Goal: Navigation & Orientation: Understand site structure

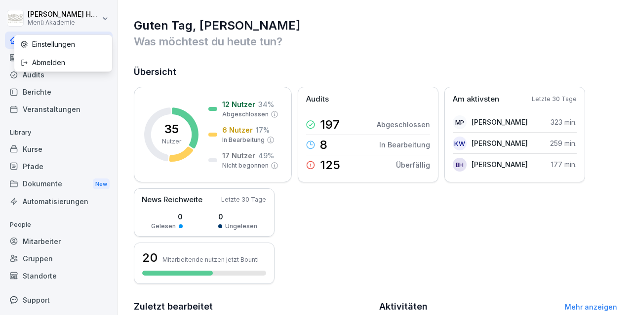
click at [67, 21] on html "[PERSON_NAME] Menü Akademie Home News Audits Berichte Veranstaltungen Library K…" at bounding box center [316, 157] width 632 height 315
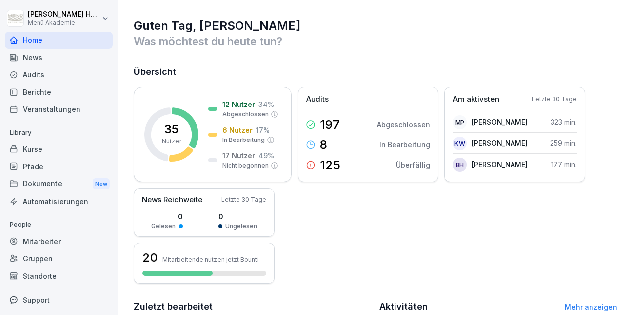
click at [367, 50] on html "[PERSON_NAME] Menü Akademie Home News Audits Berichte Veranstaltungen Library K…" at bounding box center [316, 157] width 632 height 315
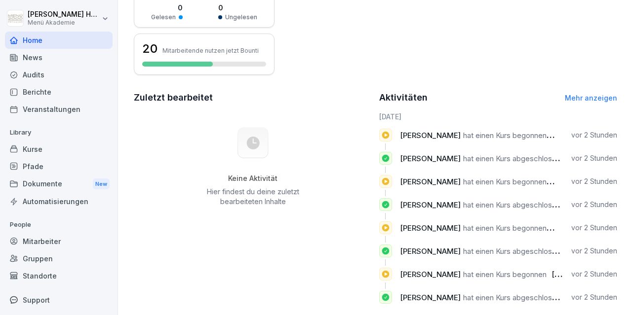
scroll to position [223, 0]
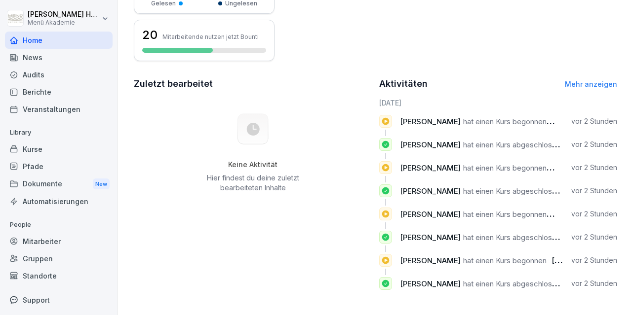
click at [590, 82] on link "Mehr anzeigen" at bounding box center [590, 84] width 52 height 8
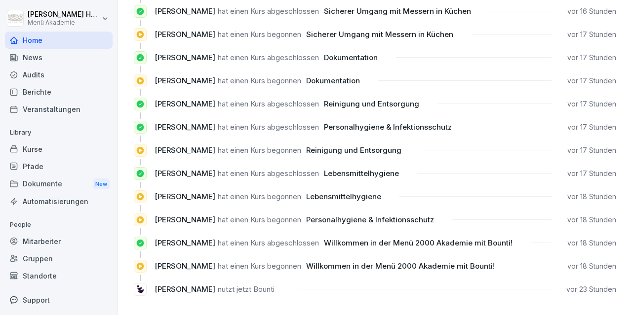
scroll to position [894, 0]
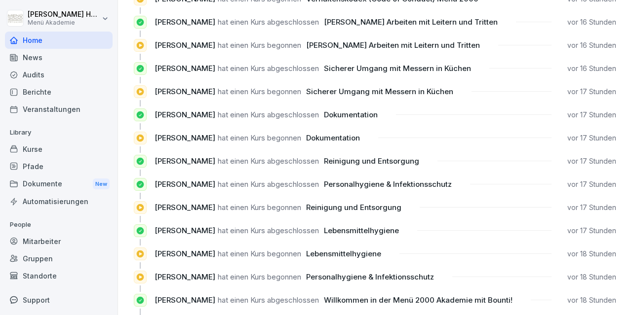
click at [44, 146] on div "Kurse" at bounding box center [59, 149] width 108 height 17
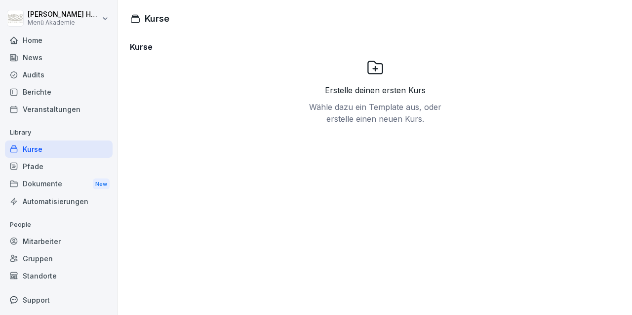
click at [38, 58] on div "News" at bounding box center [59, 57] width 108 height 17
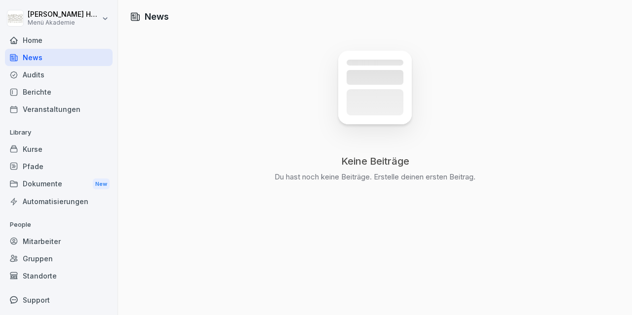
click at [38, 37] on div "Home" at bounding box center [59, 40] width 108 height 17
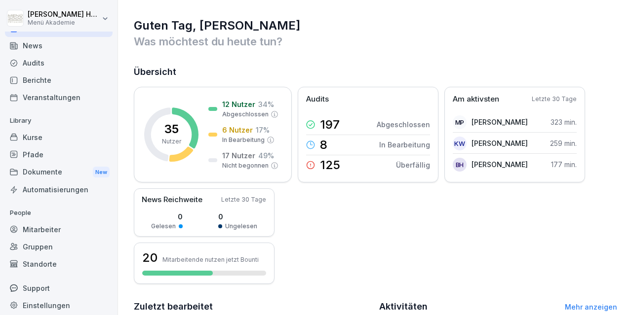
scroll to position [18, 0]
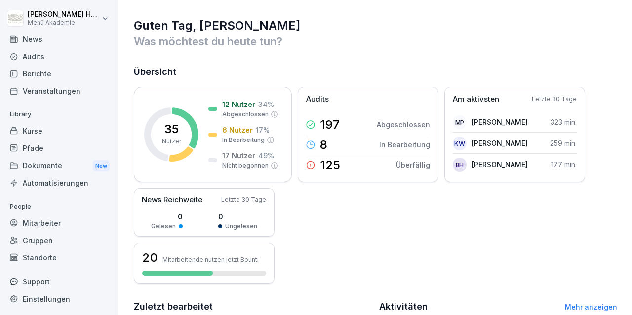
click at [58, 221] on div "Mitarbeiter" at bounding box center [59, 223] width 108 height 17
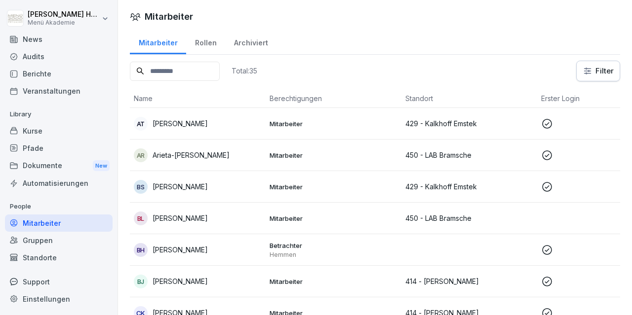
scroll to position [57, 0]
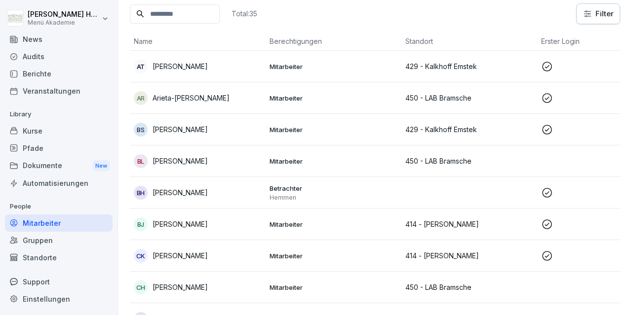
click at [171, 194] on p "[PERSON_NAME]" at bounding box center [179, 192] width 55 height 10
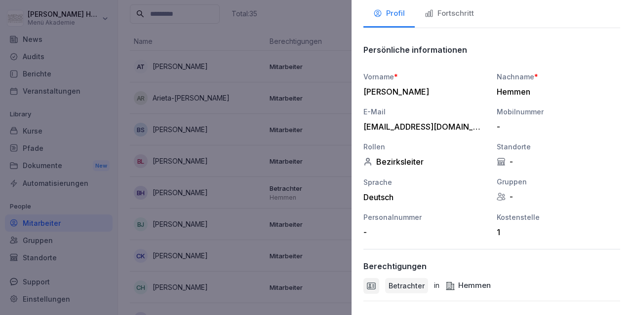
scroll to position [0, 0]
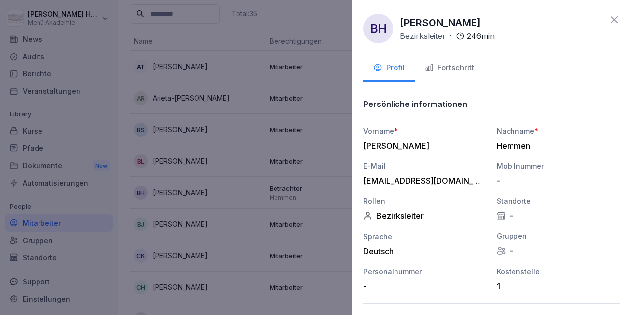
click at [457, 71] on div "Fortschritt" at bounding box center [448, 67] width 49 height 11
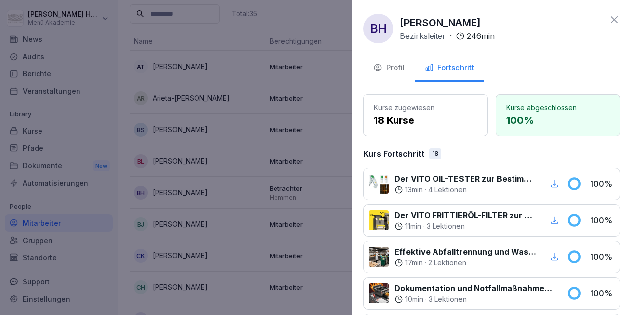
click at [612, 16] on icon at bounding box center [614, 20] width 12 height 12
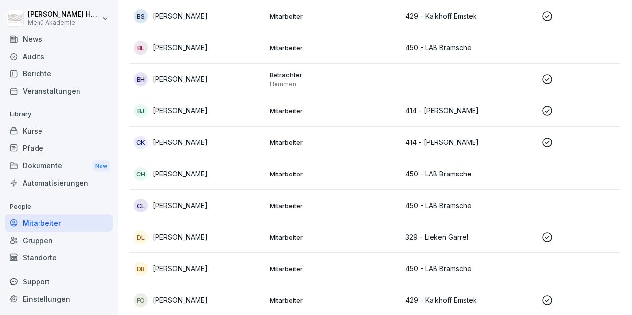
scroll to position [172, 0]
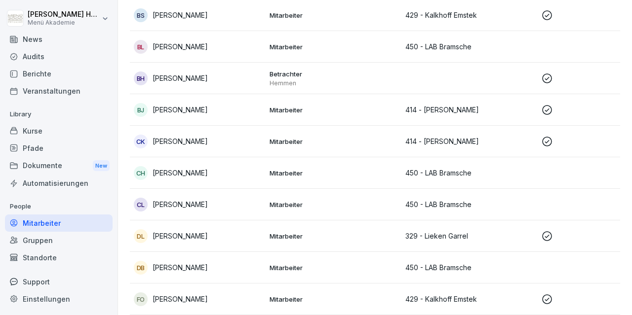
click at [182, 299] on p "[PERSON_NAME]" at bounding box center [179, 299] width 55 height 10
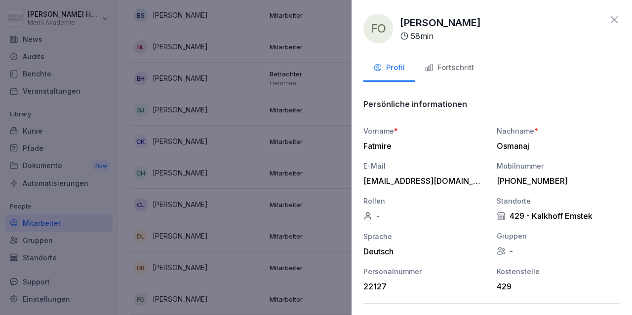
click at [431, 69] on icon "button" at bounding box center [428, 67] width 9 height 9
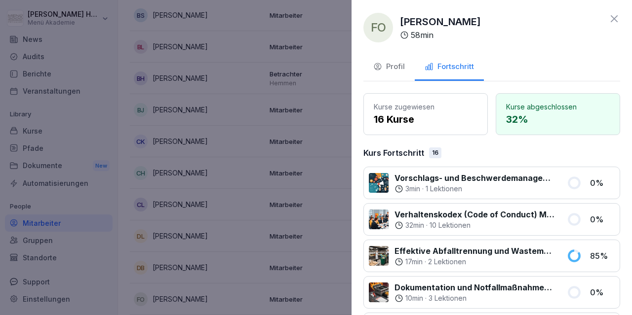
scroll to position [0, 0]
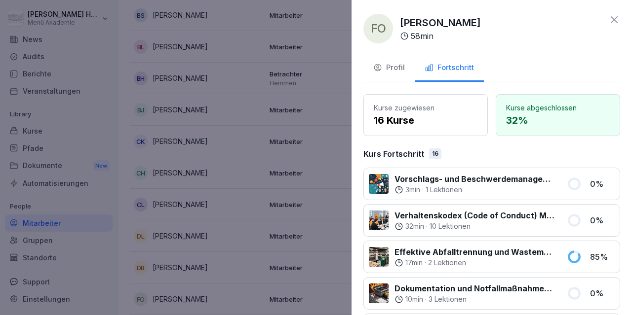
click at [612, 19] on icon at bounding box center [614, 20] width 12 height 12
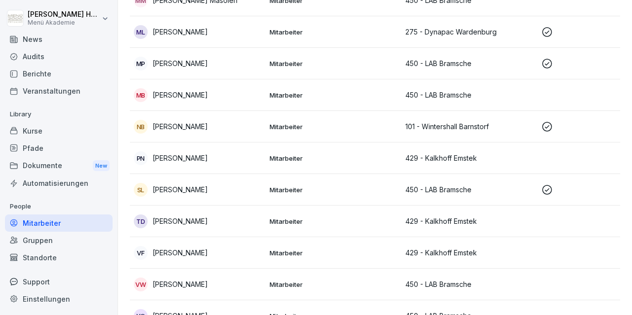
scroll to position [848, 0]
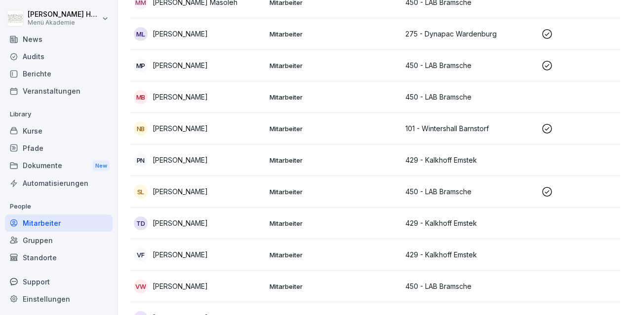
click at [217, 252] on div "VF [PERSON_NAME]" at bounding box center [198, 255] width 128 height 14
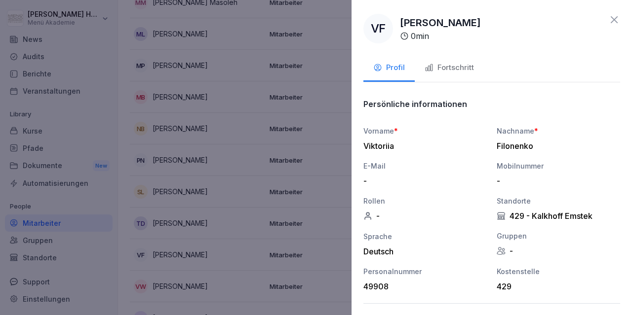
click at [457, 69] on div "Fortschritt" at bounding box center [448, 67] width 49 height 11
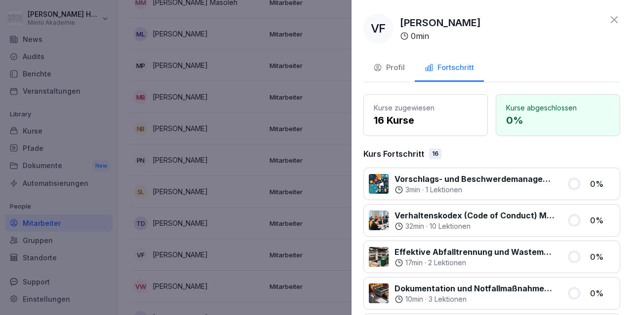
click at [614, 18] on icon at bounding box center [614, 20] width 12 height 12
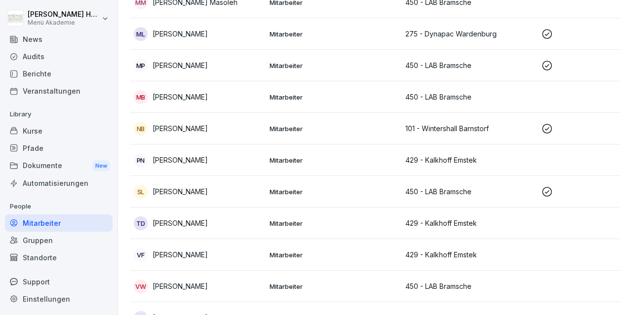
click at [282, 125] on p "Mitarbeiter" at bounding box center [333, 128] width 128 height 9
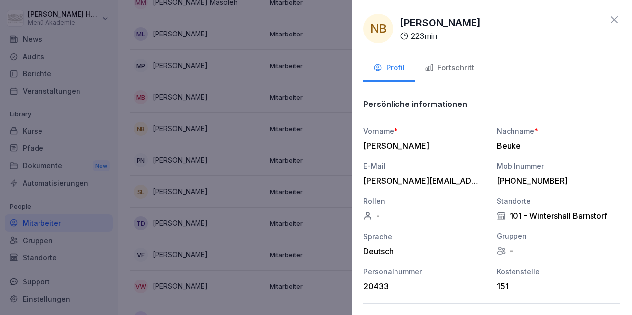
click at [451, 68] on div "Fortschritt" at bounding box center [448, 67] width 49 height 11
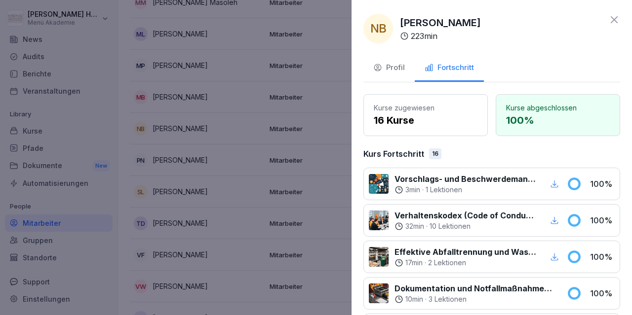
click at [609, 21] on icon at bounding box center [614, 20] width 12 height 12
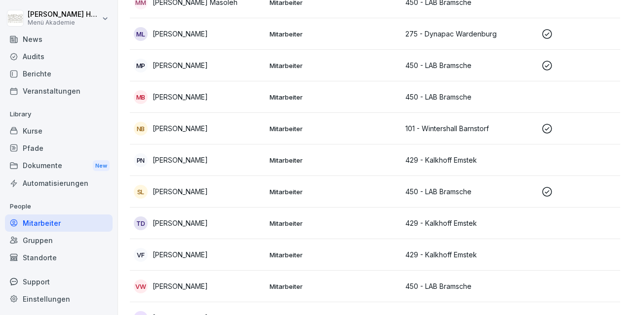
click at [278, 96] on p "Mitarbeiter" at bounding box center [333, 97] width 128 height 9
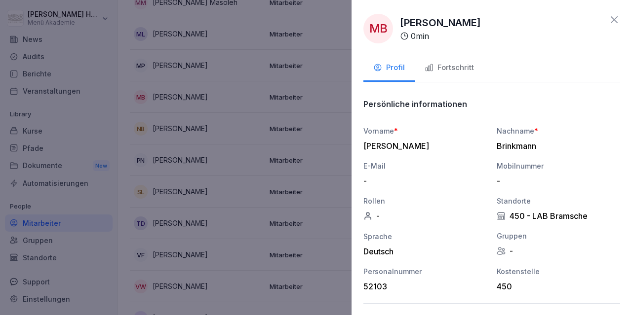
click at [433, 67] on icon "button" at bounding box center [428, 67] width 9 height 9
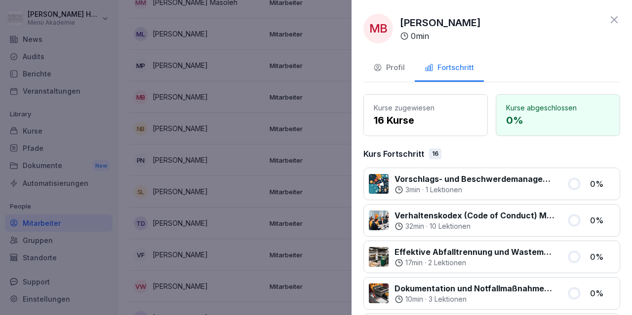
click at [612, 18] on icon at bounding box center [613, 19] width 7 height 7
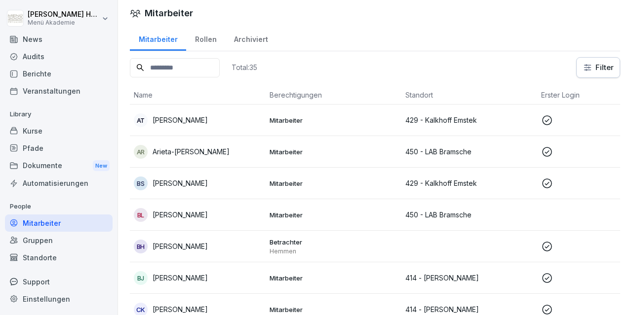
scroll to position [0, 0]
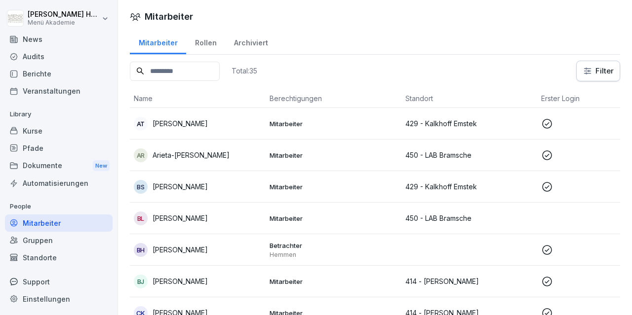
click at [293, 186] on p "Mitarbeiter" at bounding box center [333, 187] width 128 height 9
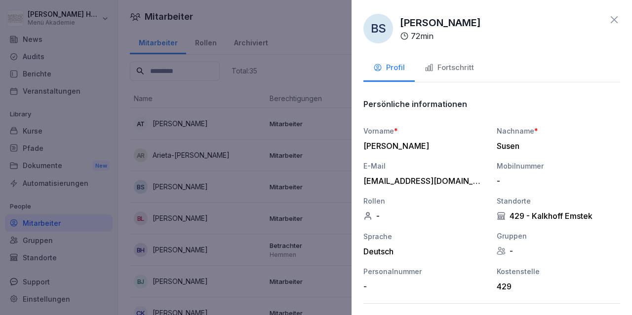
click at [444, 70] on div "Fortschritt" at bounding box center [448, 67] width 49 height 11
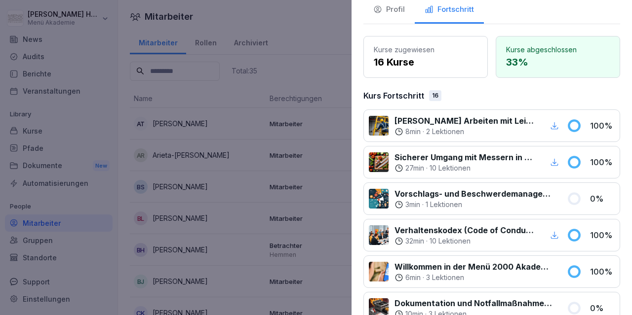
scroll to position [0, 0]
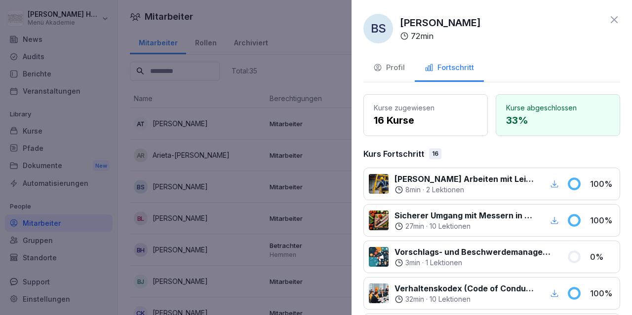
click at [615, 21] on icon at bounding box center [613, 19] width 7 height 7
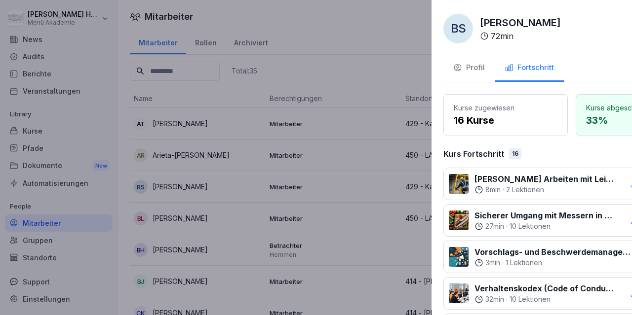
scroll to position [18, 0]
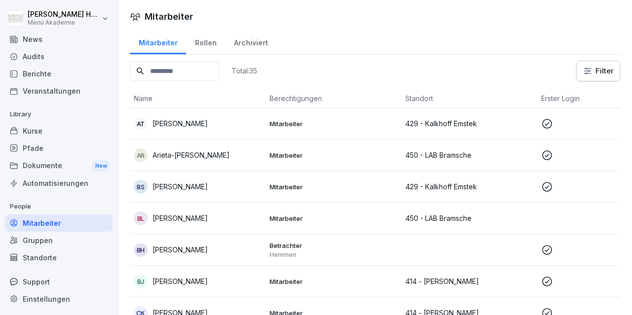
click at [205, 45] on div "Rollen" at bounding box center [205, 41] width 39 height 25
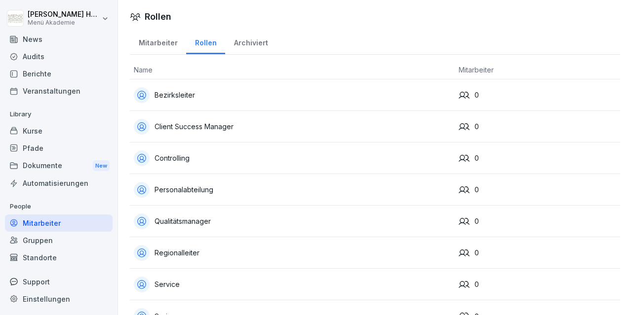
click at [157, 40] on div "Mitarbeiter" at bounding box center [158, 41] width 56 height 25
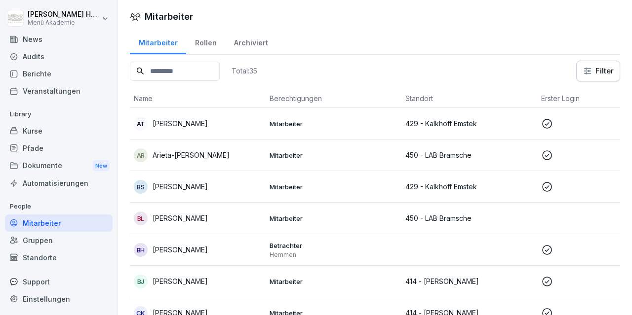
click at [43, 258] on div "Standorte" at bounding box center [59, 257] width 108 height 17
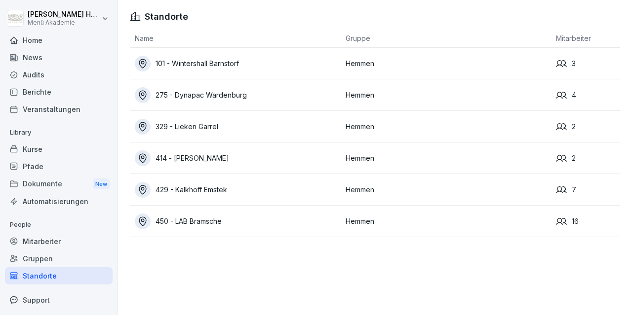
click at [42, 186] on div "Dokumente New" at bounding box center [59, 184] width 108 height 18
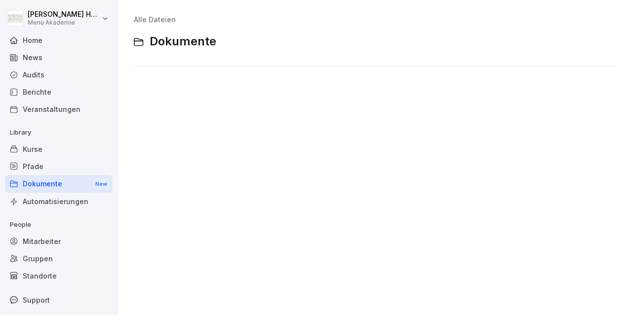
click at [37, 39] on div "Home" at bounding box center [59, 40] width 108 height 17
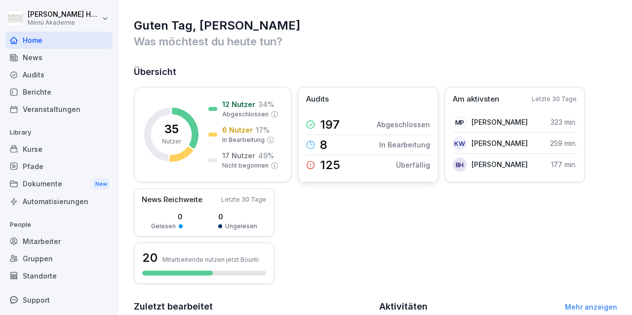
click at [330, 164] on p "125" at bounding box center [330, 165] width 20 height 12
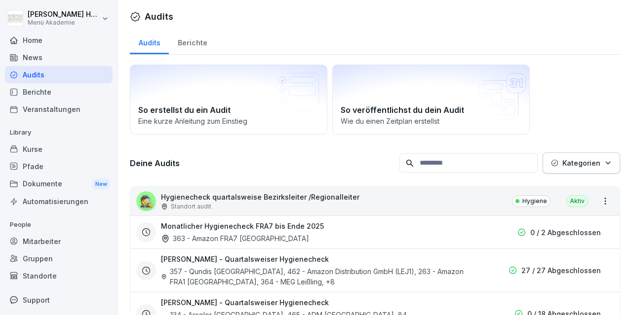
click at [41, 41] on div "Home" at bounding box center [59, 40] width 108 height 17
